Goal: Task Accomplishment & Management: Manage account settings

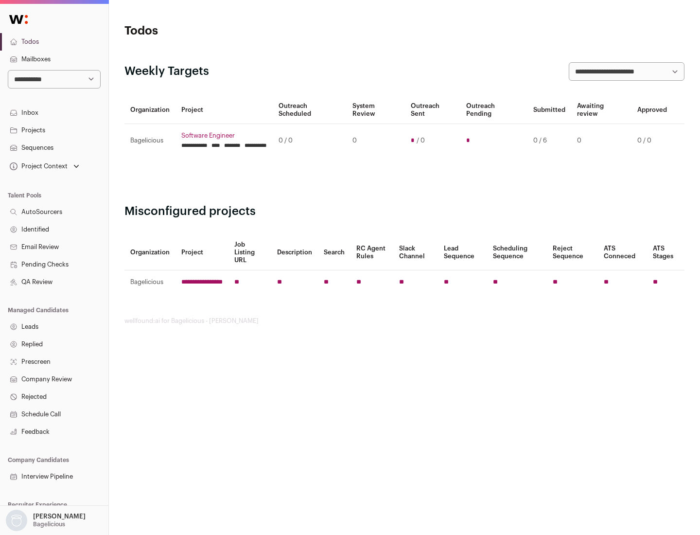
click at [54, 130] on link "Projects" at bounding box center [54, 131] width 108 height 18
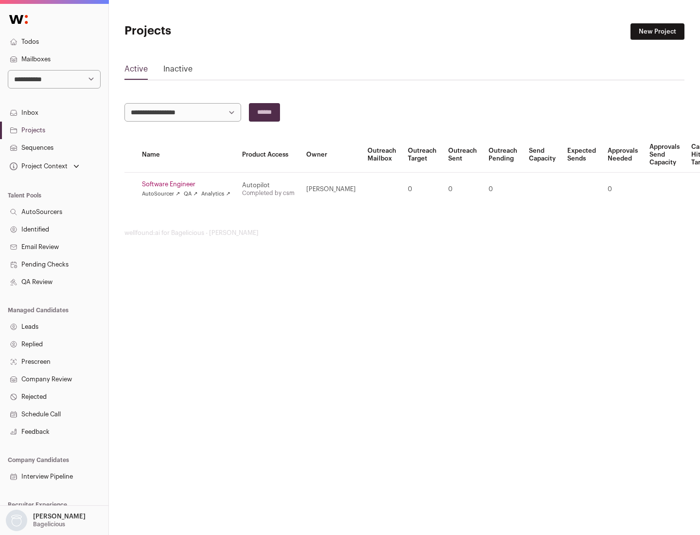
click at [189, 184] on link "Software Engineer" at bounding box center [186, 184] width 88 height 8
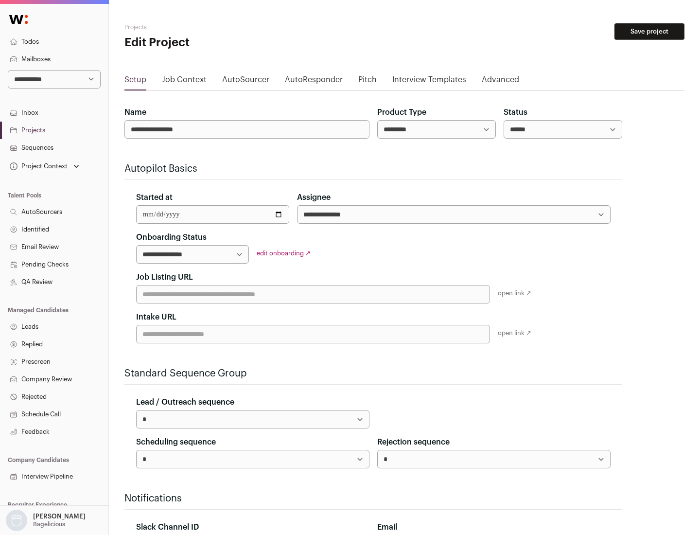
click at [649, 32] on button "Save project" at bounding box center [649, 31] width 70 height 17
